Goal: Task Accomplishment & Management: Manage account settings

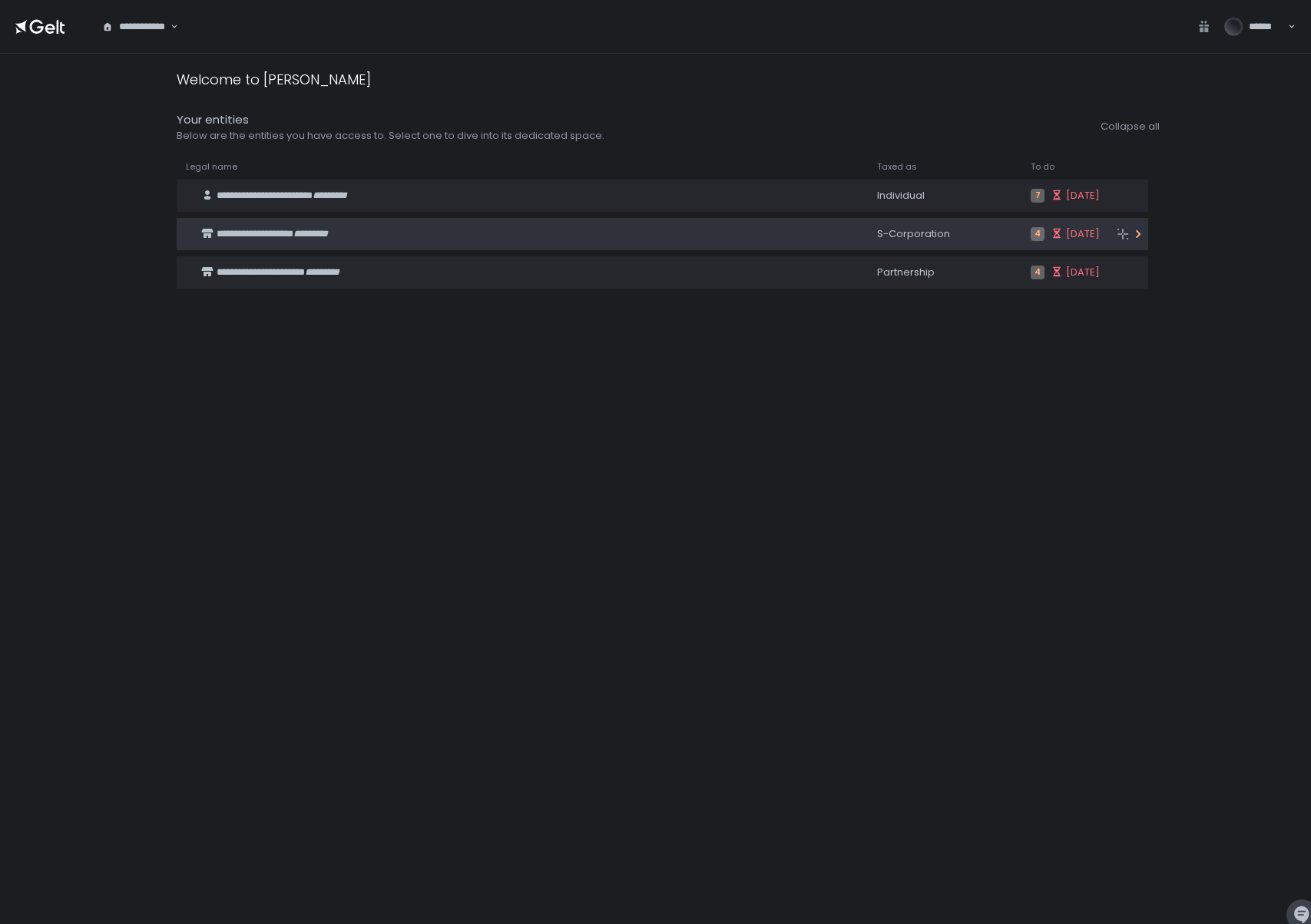
click at [306, 231] on span "**********" at bounding box center [294, 234] width 156 height 14
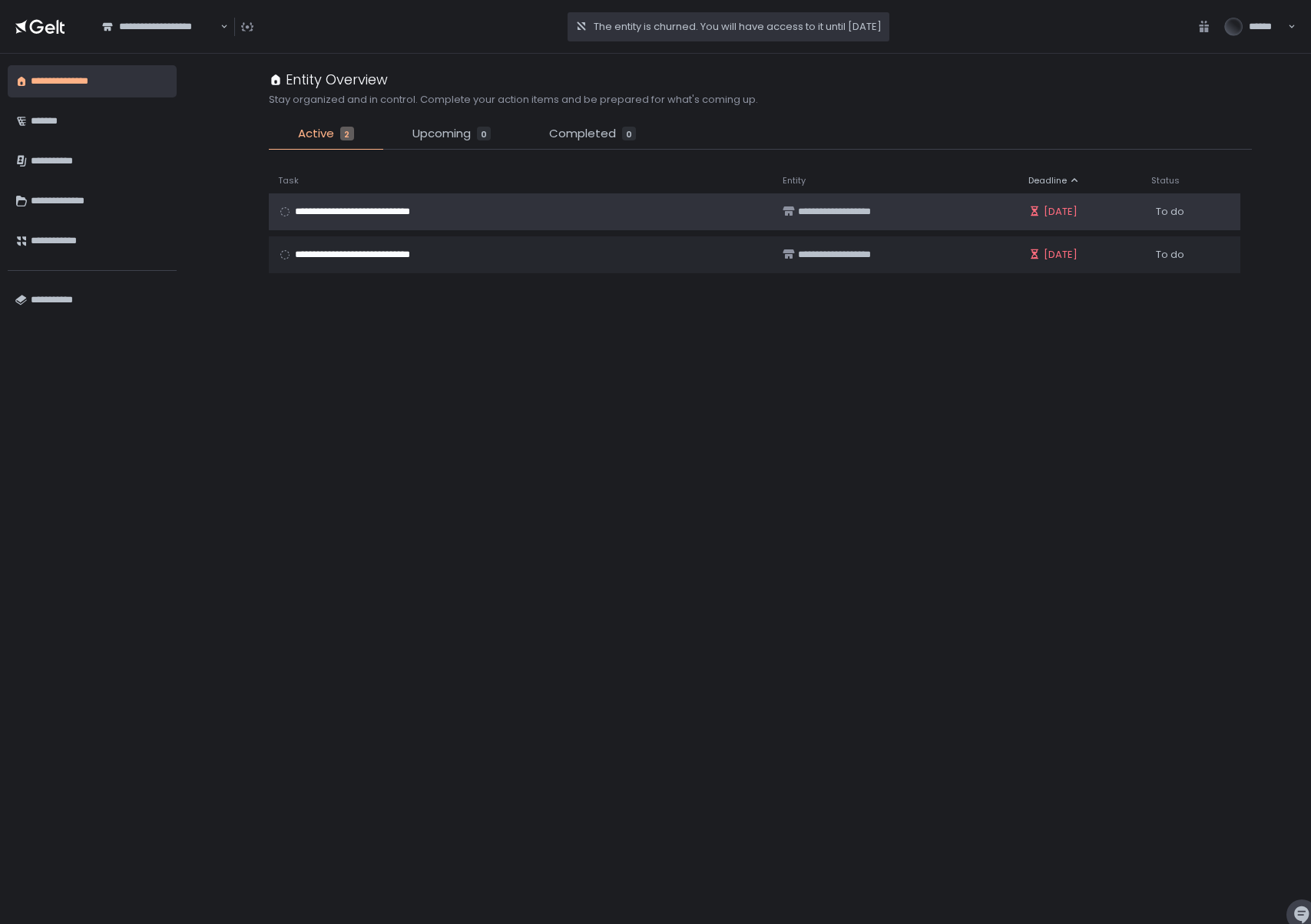
click at [338, 211] on span "**********" at bounding box center [371, 211] width 150 height 14
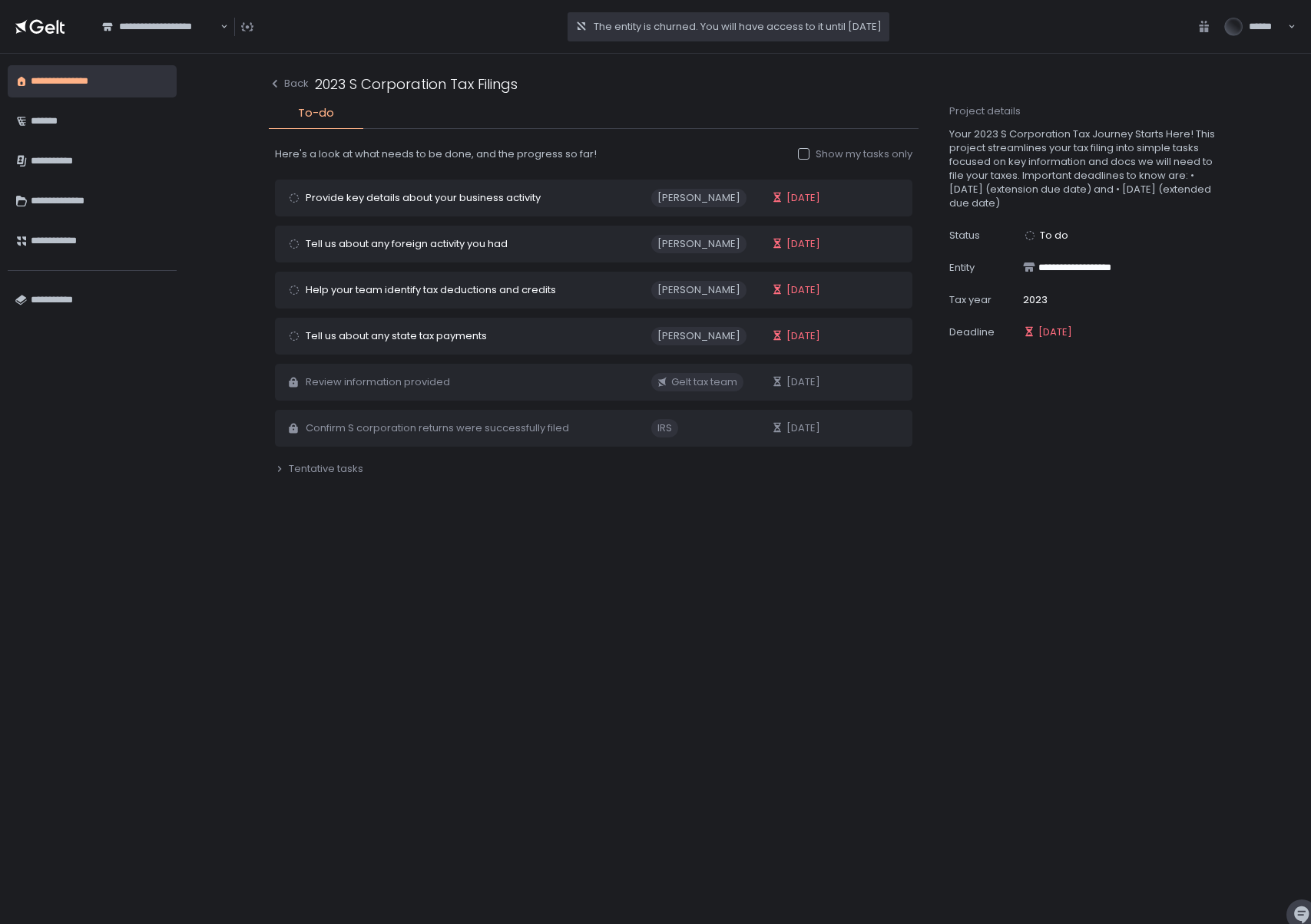
click at [445, 558] on div "Here's a look at what needs to be done, and the progress so far! Show my tasks …" at bounding box center [593, 519] width 639 height 780
